Goal: Transaction & Acquisition: Purchase product/service

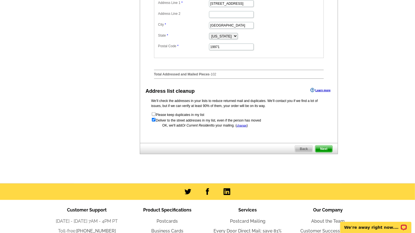
scroll to position [301, 0]
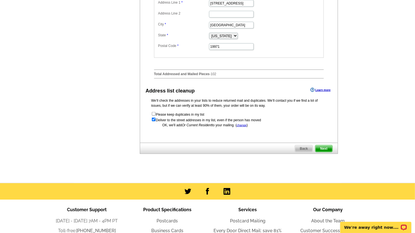
click at [325, 152] on span "Next" at bounding box center [323, 148] width 17 height 7
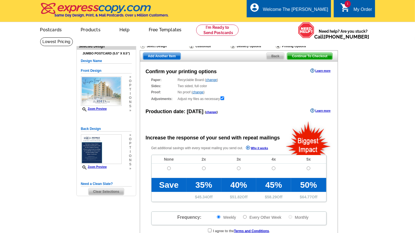
radio input "false"
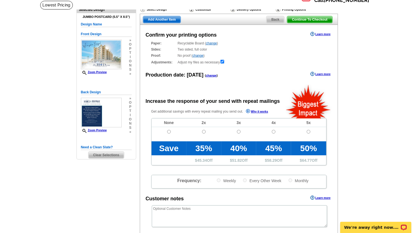
scroll to position [37, 0]
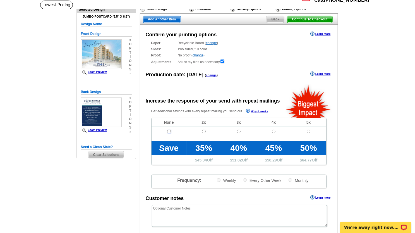
click at [170, 132] on input "radio" at bounding box center [169, 131] width 4 height 4
radio input "true"
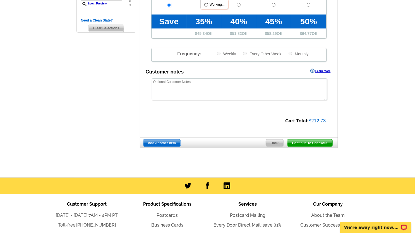
scroll to position [164, 0]
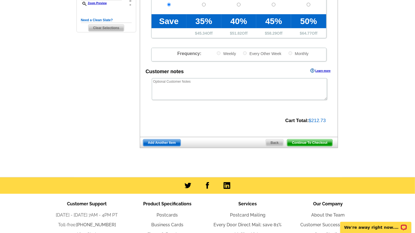
click at [299, 141] on span "Continue To Checkout" at bounding box center [309, 142] width 45 height 7
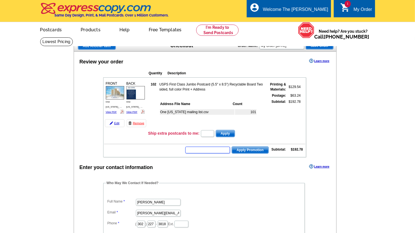
click at [201, 150] on input "text" at bounding box center [207, 150] width 45 height 7
type input "GROW0925"
click at [257, 151] on span "Apply Promotion" at bounding box center [250, 150] width 37 height 7
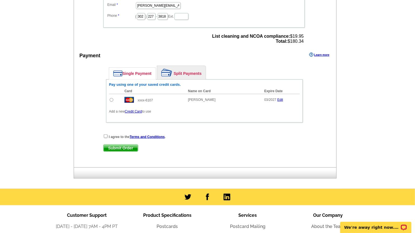
scroll to position [224, 0]
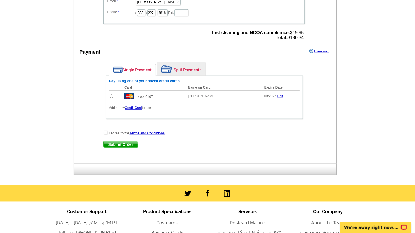
click at [109, 95] on td at bounding box center [115, 96] width 13 height 12
click at [111, 95] on input "radio" at bounding box center [112, 96] width 4 height 4
radio input "true"
click at [106, 132] on input "checkbox" at bounding box center [106, 133] width 4 height 4
checkbox input "true"
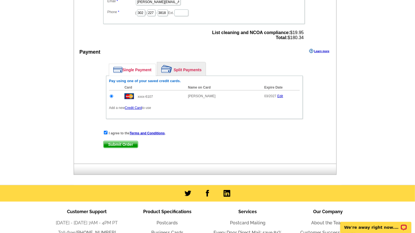
click at [121, 141] on span "Submit Order" at bounding box center [121, 144] width 34 height 7
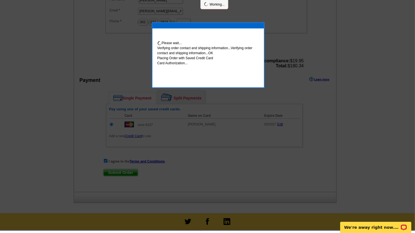
scroll to position [222, 0]
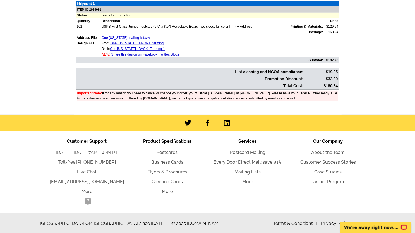
scroll to position [65, 0]
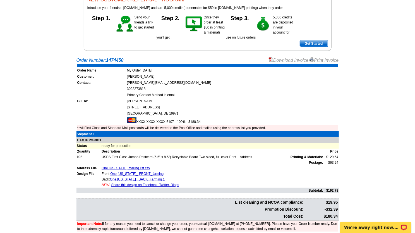
click at [297, 61] on link "Download Invoice" at bounding box center [289, 60] width 40 height 5
